Goal: Entertainment & Leisure: Consume media (video, audio)

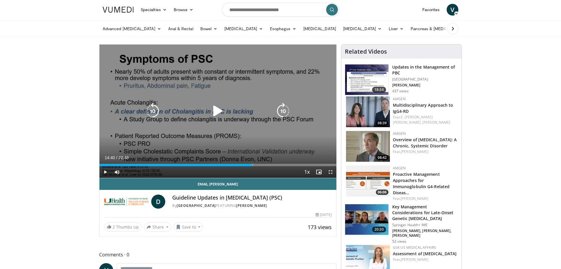
click at [219, 111] on icon "Video Player" at bounding box center [218, 111] width 16 height 16
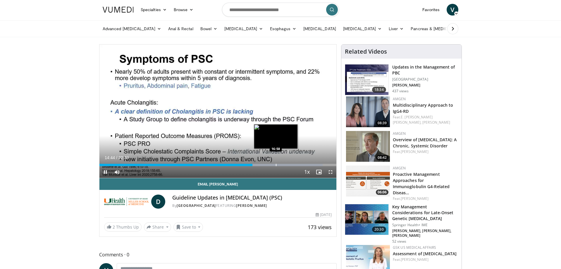
scroll to position [1, 0]
click at [276, 164] on div "Progress Bar" at bounding box center [276, 165] width 1 height 2
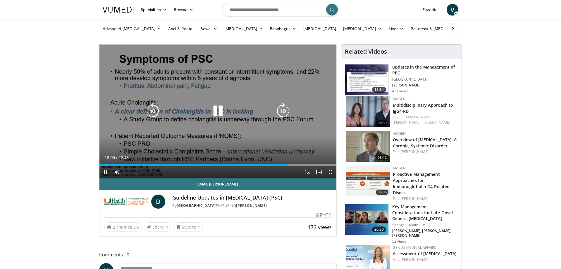
click at [219, 112] on icon "Video Player" at bounding box center [218, 111] width 16 height 16
click at [205, 78] on div "10 seconds Tap to unmute" at bounding box center [217, 110] width 237 height 133
click at [218, 111] on icon "Video Player" at bounding box center [218, 111] width 16 height 16
click at [155, 110] on icon "Video Player" at bounding box center [152, 111] width 16 height 16
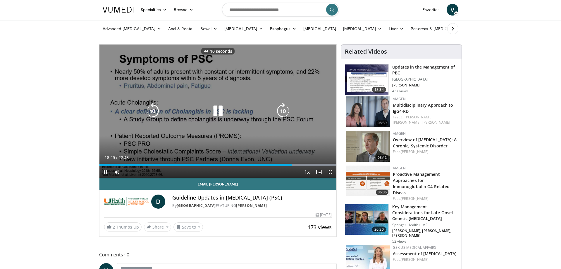
click at [219, 110] on icon "Video Player" at bounding box center [218, 111] width 16 height 16
drag, startPoint x: 150, startPoint y: 110, endPoint x: 172, endPoint y: 111, distance: 21.7
click at [150, 110] on icon "Video Player" at bounding box center [152, 111] width 16 height 16
click at [217, 111] on icon "Video Player" at bounding box center [218, 111] width 16 height 16
click at [220, 113] on icon "Video Player" at bounding box center [218, 111] width 16 height 16
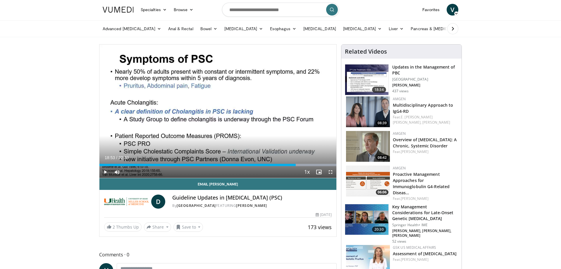
click at [219, 114] on div "10 seconds Tap to unmute" at bounding box center [217, 110] width 237 height 133
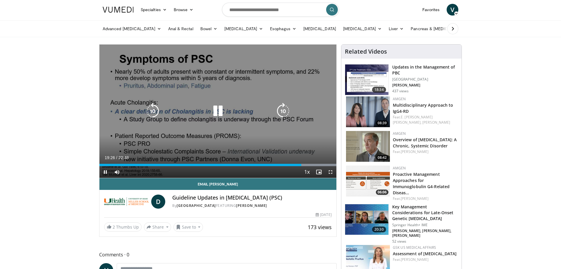
click at [215, 110] on icon "Video Player" at bounding box center [218, 111] width 16 height 16
click at [153, 113] on icon "Video Player" at bounding box center [152, 111] width 16 height 16
click at [151, 110] on icon "Video Player" at bounding box center [152, 111] width 16 height 16
click at [153, 110] on icon "Video Player" at bounding box center [152, 111] width 16 height 16
click at [215, 109] on icon "Video Player" at bounding box center [218, 111] width 16 height 16
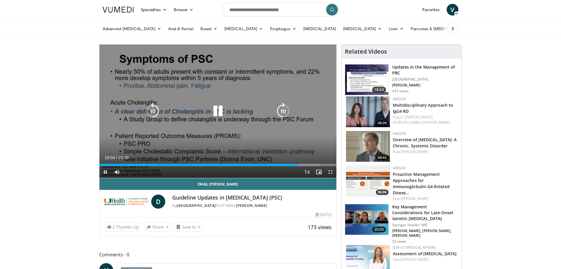
click at [219, 113] on icon "Video Player" at bounding box center [218, 111] width 16 height 16
click at [216, 110] on icon "Video Player" at bounding box center [218, 111] width 16 height 16
click at [216, 111] on icon "Video Player" at bounding box center [218, 111] width 16 height 16
click at [216, 110] on icon "Video Player" at bounding box center [218, 111] width 16 height 16
click at [217, 109] on icon "Video Player" at bounding box center [218, 111] width 16 height 16
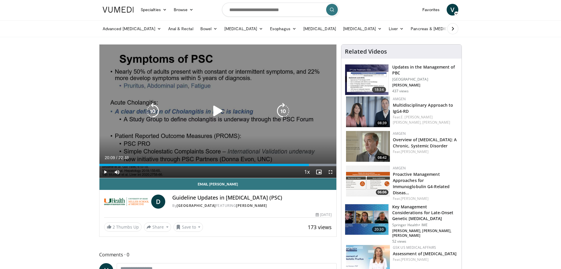
click at [217, 109] on icon "Video Player" at bounding box center [218, 111] width 16 height 16
